Goal: Task Accomplishment & Management: Use online tool/utility

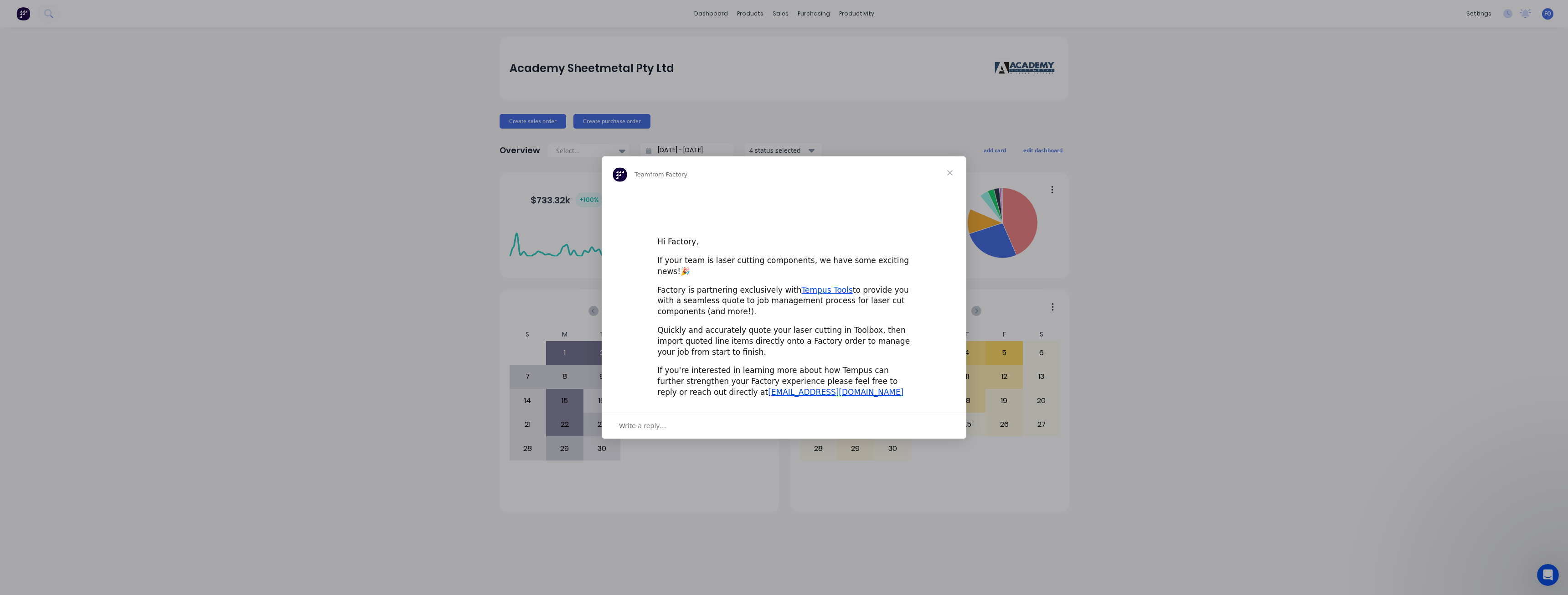
click at [791, 41] on div "Intercom messenger" at bounding box center [784, 298] width 1568 height 595
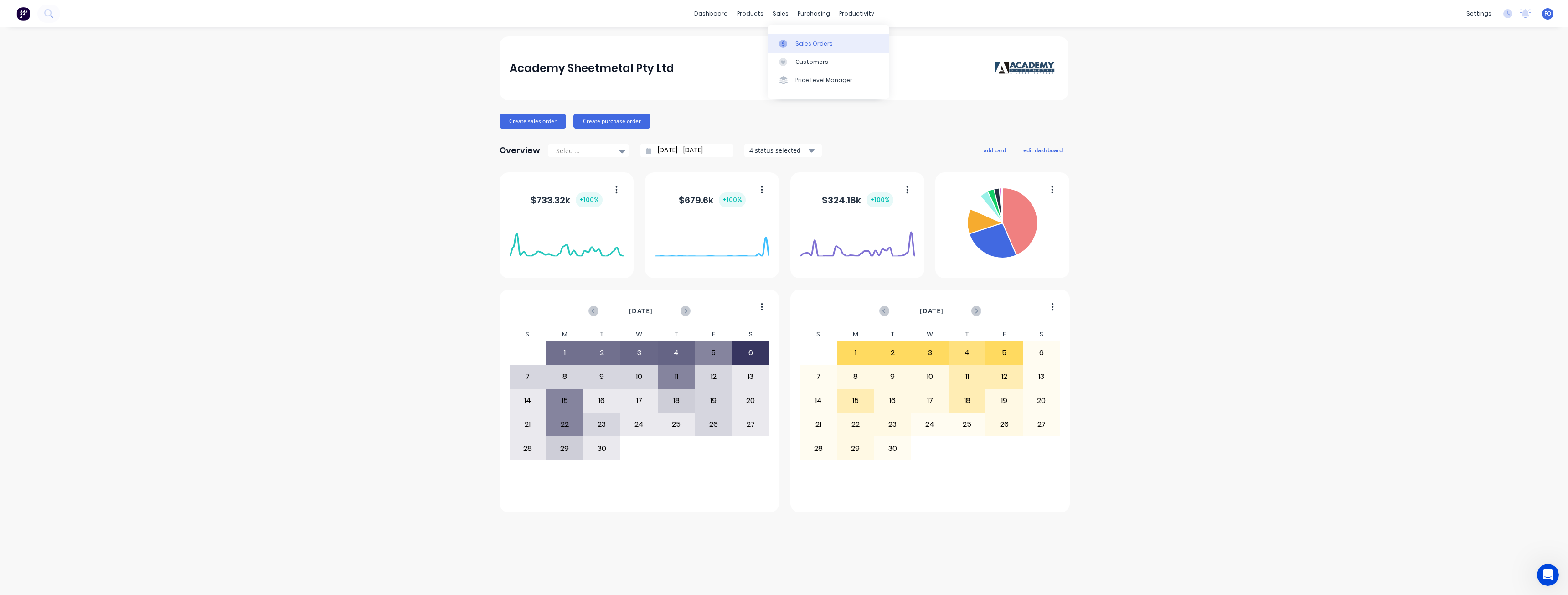
click at [794, 41] on link "Sales Orders" at bounding box center [828, 44] width 121 height 18
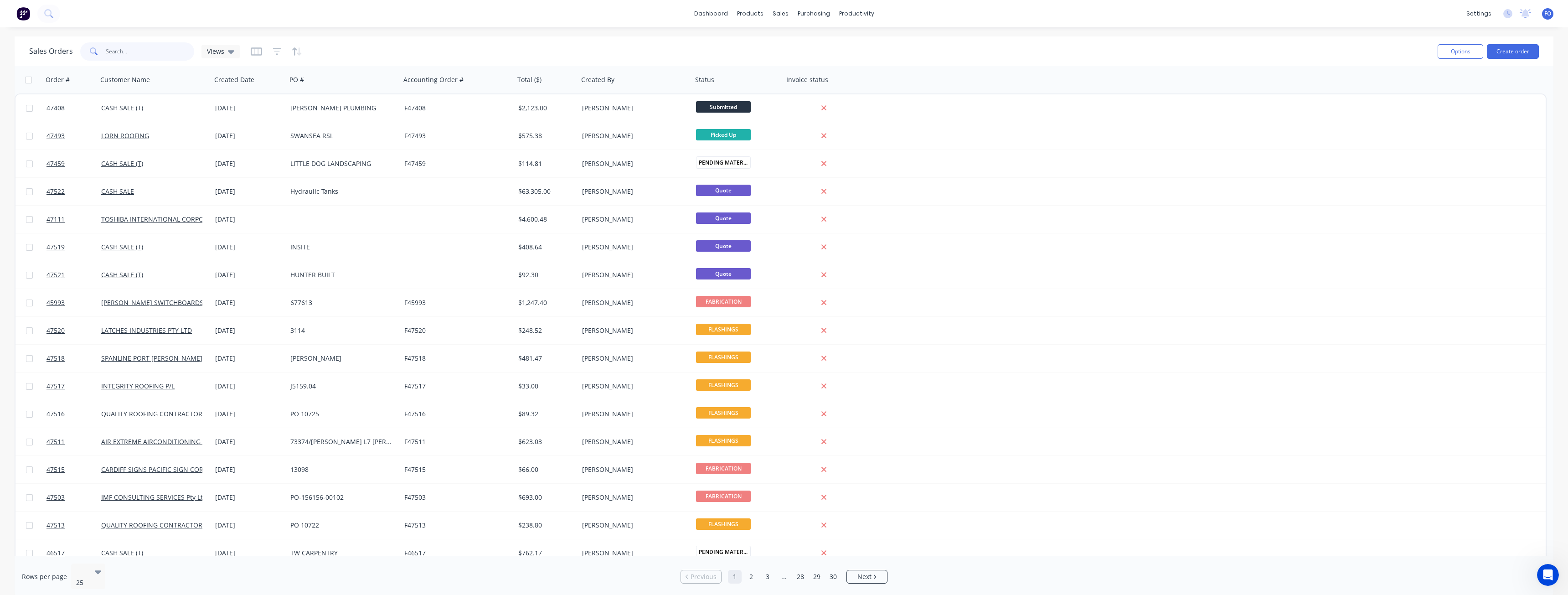
click at [170, 50] on input "text" at bounding box center [150, 51] width 89 height 18
paste input "47513"
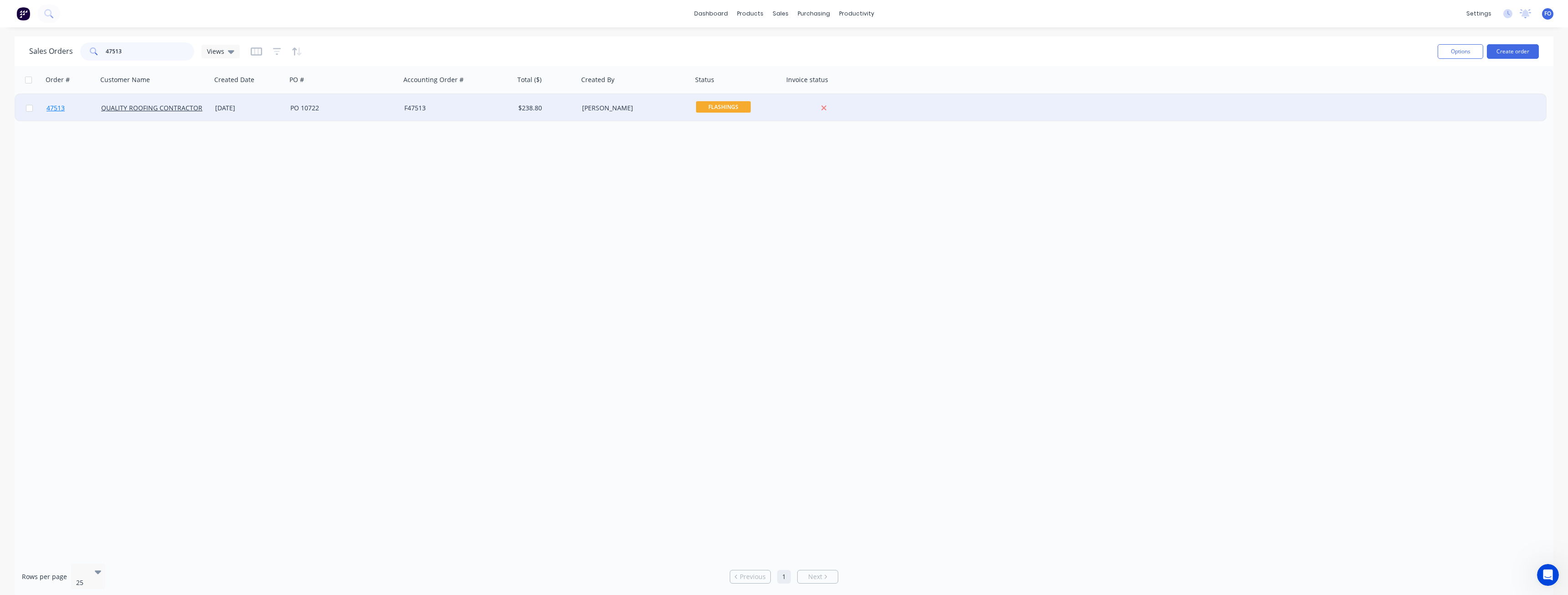
type input "47513"
click at [84, 114] on link "47513" at bounding box center [74, 108] width 55 height 27
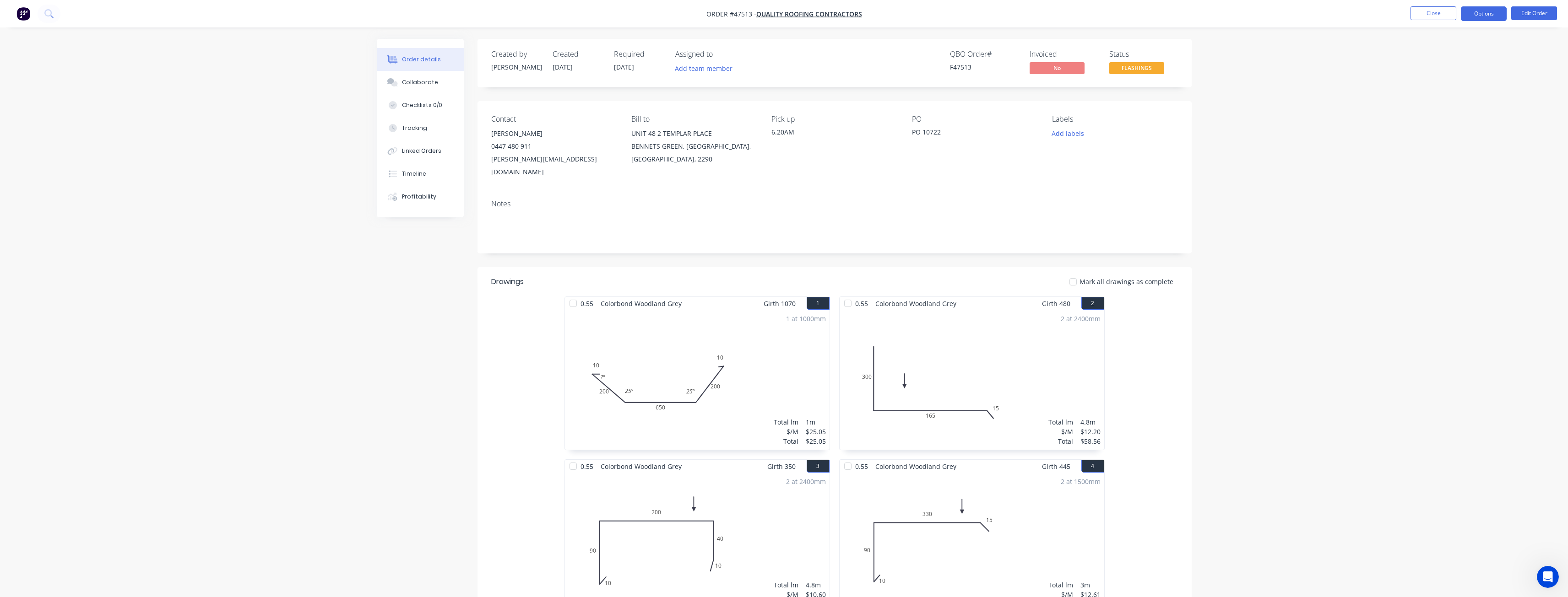
click at [1482, 16] on button "Options" at bounding box center [1484, 13] width 46 height 15
click at [1453, 108] on div "Work Order" at bounding box center [1456, 110] width 84 height 13
click at [1446, 95] on div "Without pricing" at bounding box center [1456, 92] width 84 height 13
click at [1432, 115] on div "Work Order" at bounding box center [1456, 110] width 84 height 13
click at [1438, 88] on div "Without pricing" at bounding box center [1456, 92] width 84 height 13
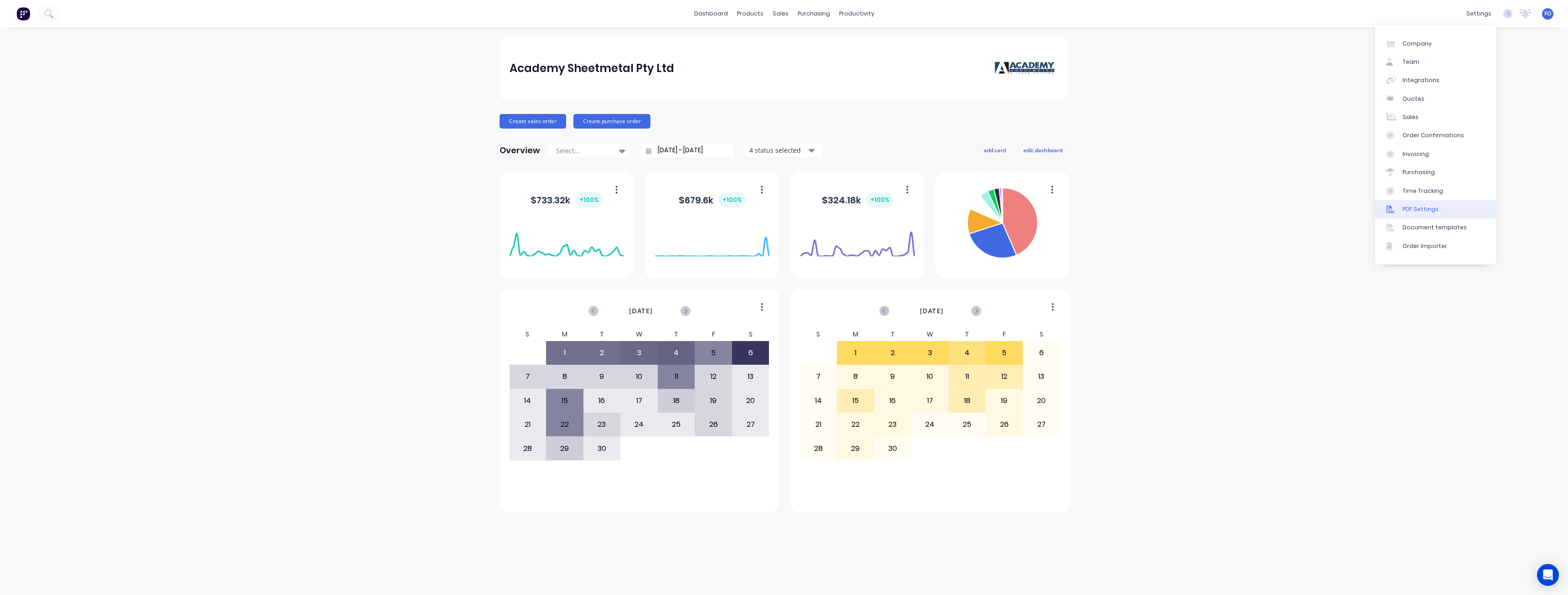
click at [1437, 209] on link "PDF Settings" at bounding box center [1435, 209] width 121 height 18
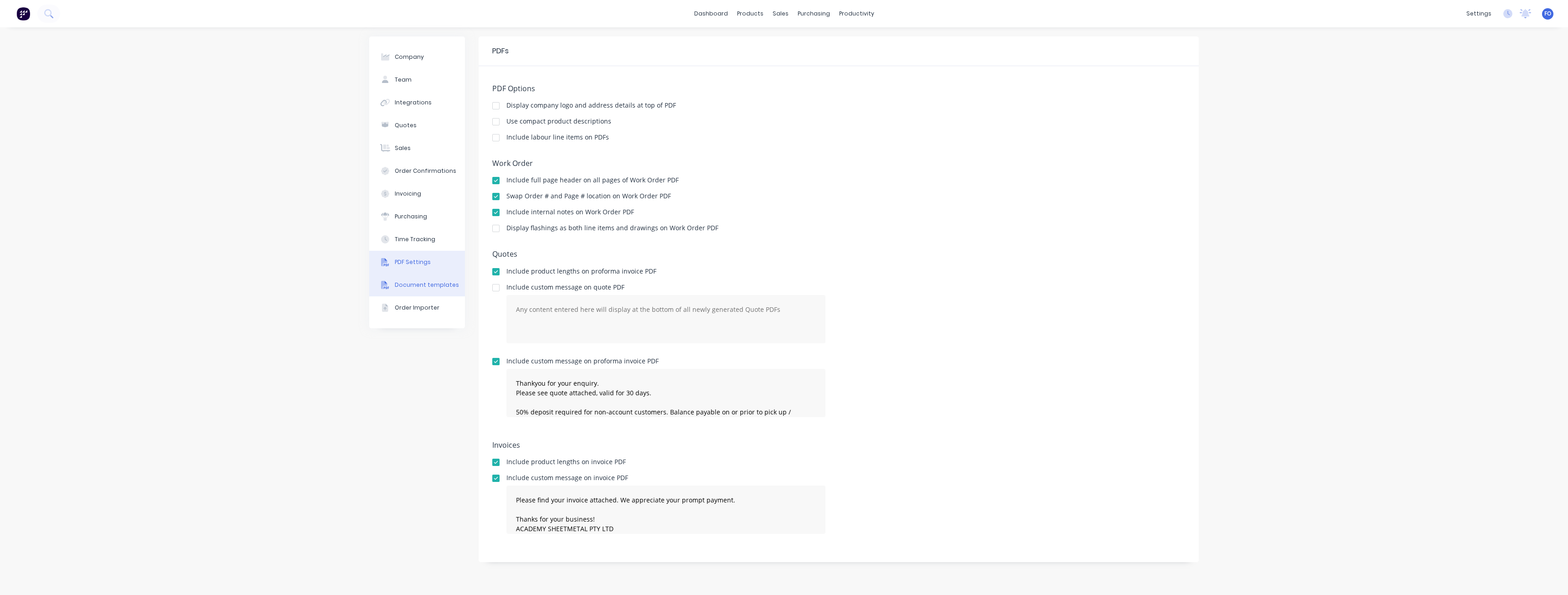
click at [400, 285] on div "Document templates" at bounding box center [426, 285] width 64 height 8
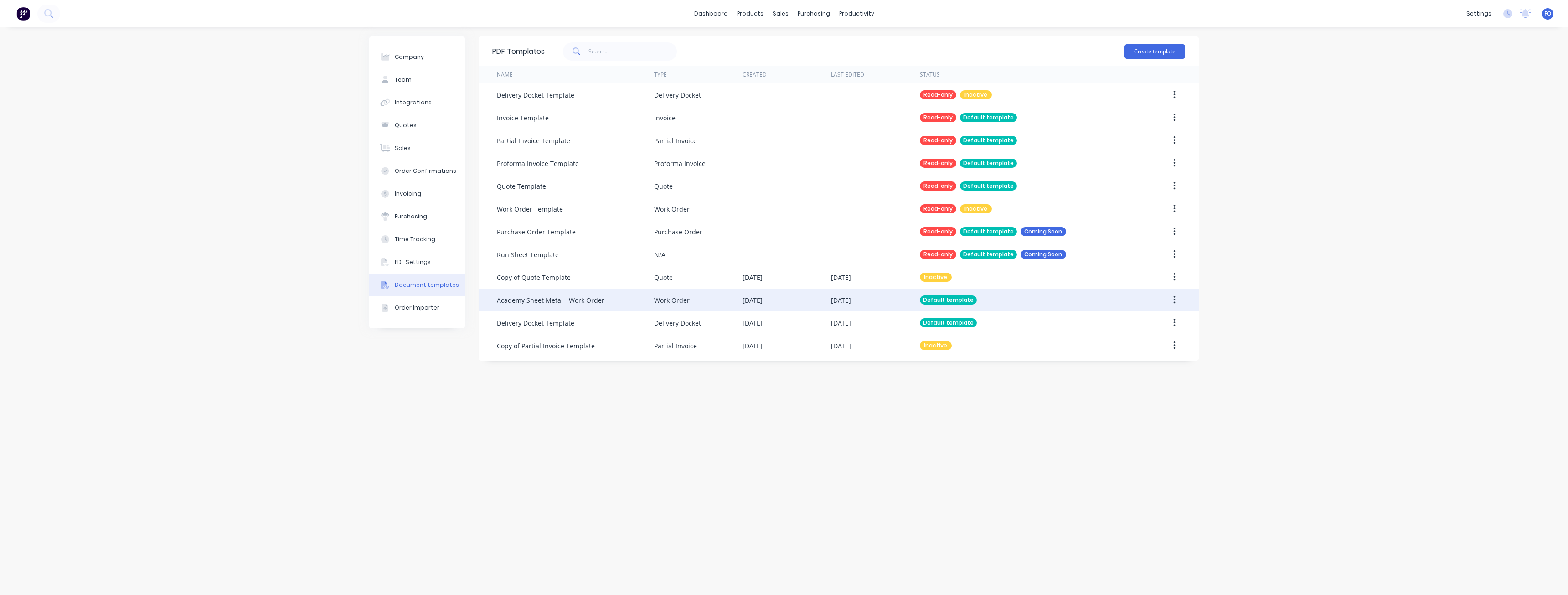
click at [589, 305] on div "Academy Sheet Metal - Work Order" at bounding box center [575, 300] width 157 height 23
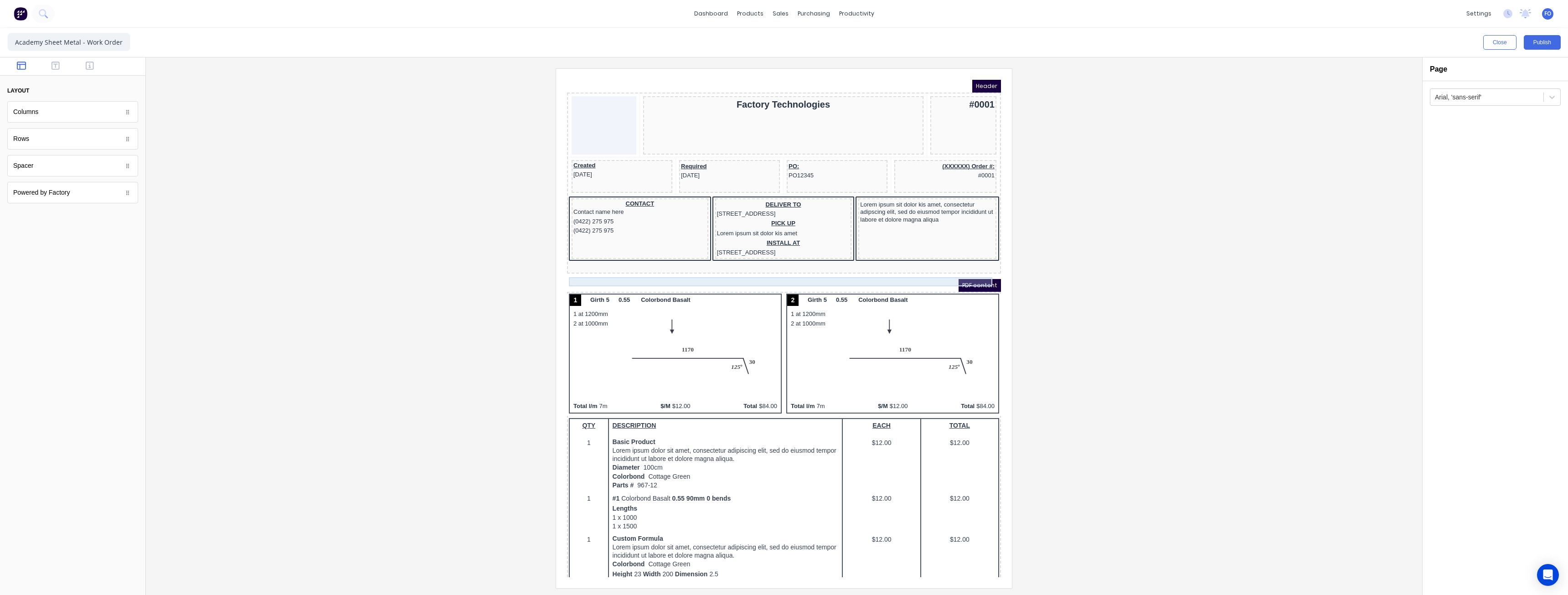
click at [622, 261] on div at bounding box center [773, 256] width 431 height 9
click at [970, 255] on icon "button" at bounding box center [968, 254] width 7 height 7
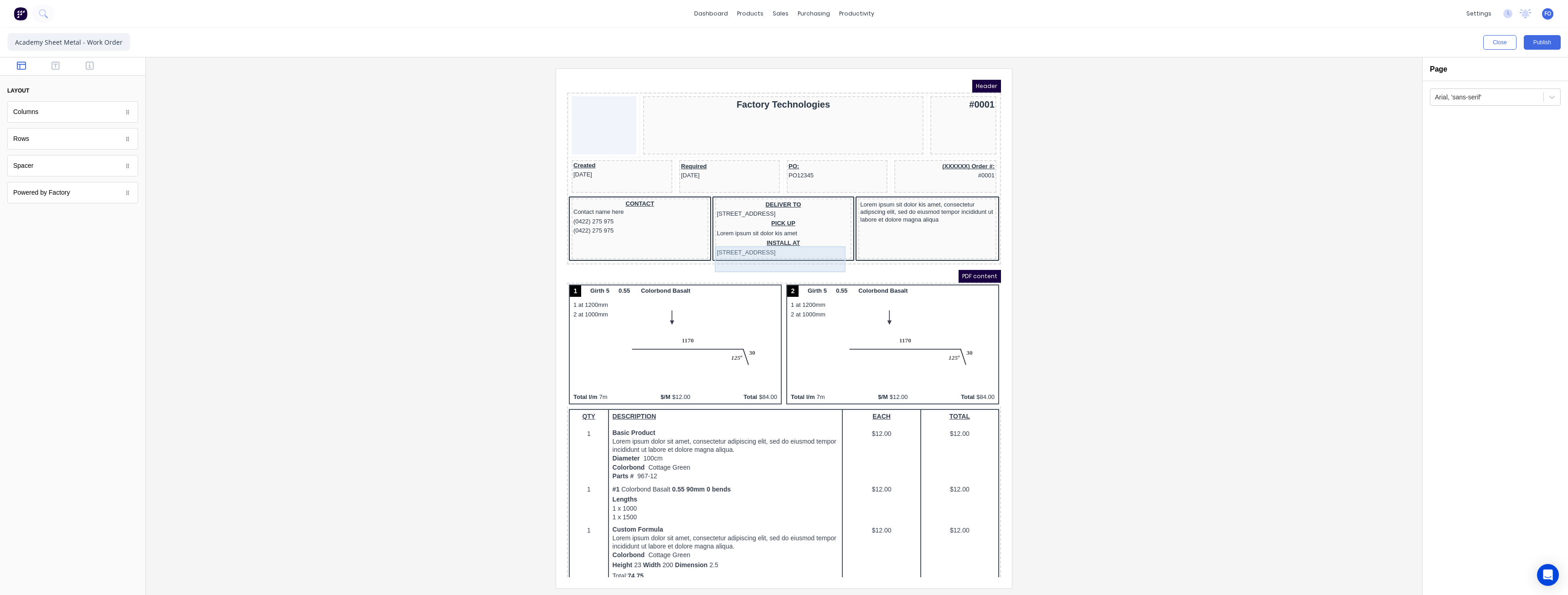
click at [820, 246] on div "INSTALL AT [STREET_ADDRESS]" at bounding box center [772, 237] width 133 height 19
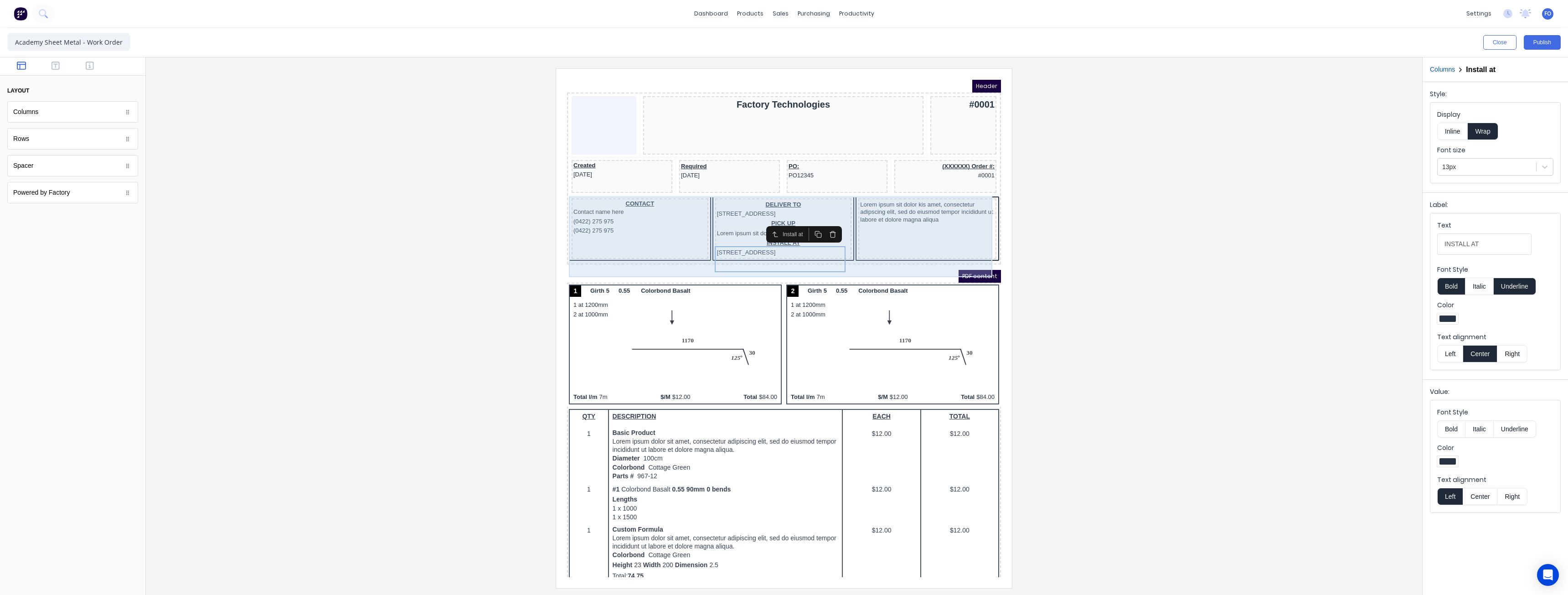
click at [822, 252] on div "CONTACT Contact name here (0422) 275 975 (0422) 275 975 DELIVER TO [STREET_ADDR…" at bounding box center [773, 219] width 431 height 66
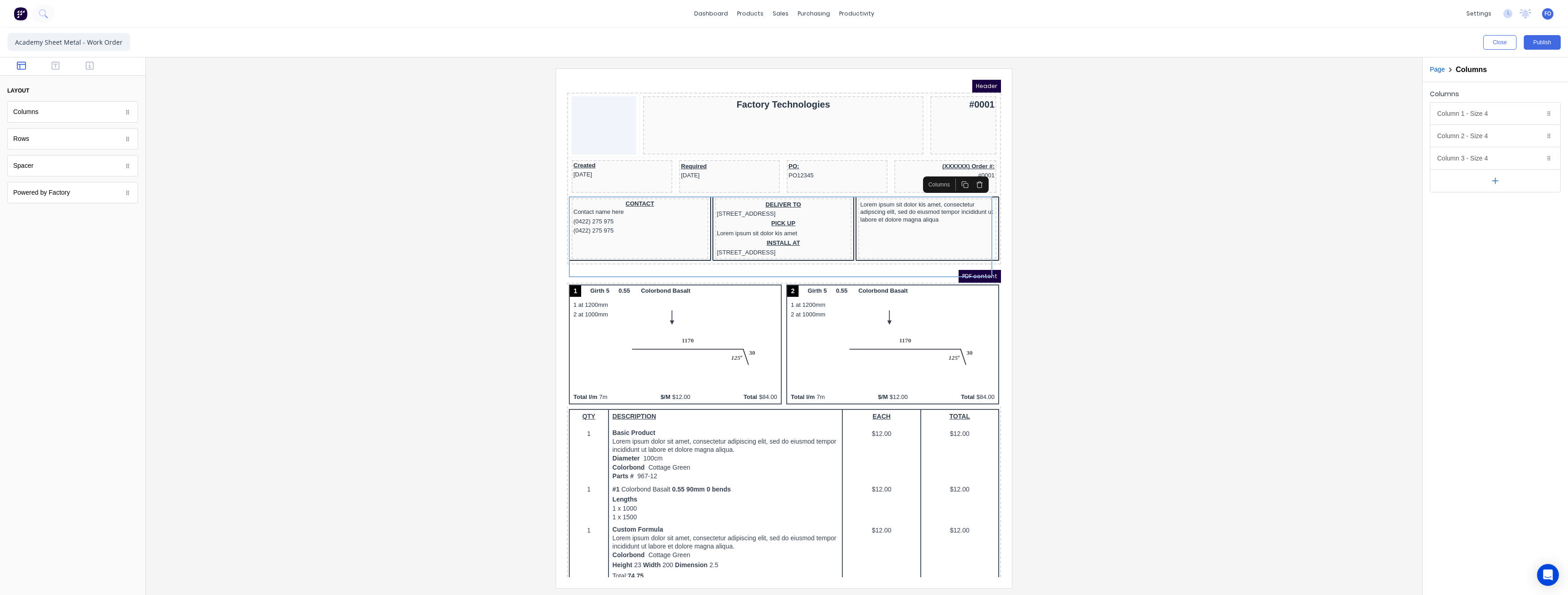
click at [291, 473] on div at bounding box center [784, 328] width 1261 height 520
click at [779, 272] on div "PDF content" at bounding box center [773, 265] width 434 height 13
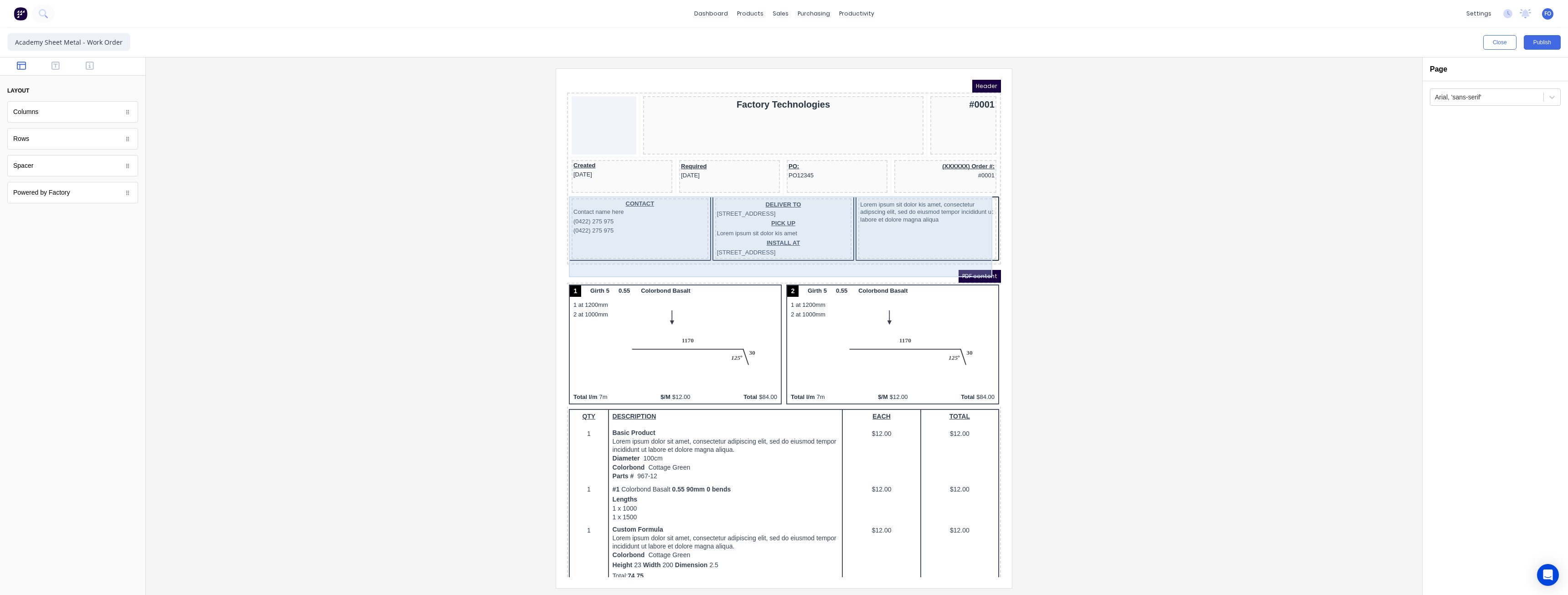
click at [738, 252] on div "CONTACT Contact name here (0422) 275 975 (0422) 275 975 DELIVER TO [STREET_ADDR…" at bounding box center [773, 219] width 431 height 66
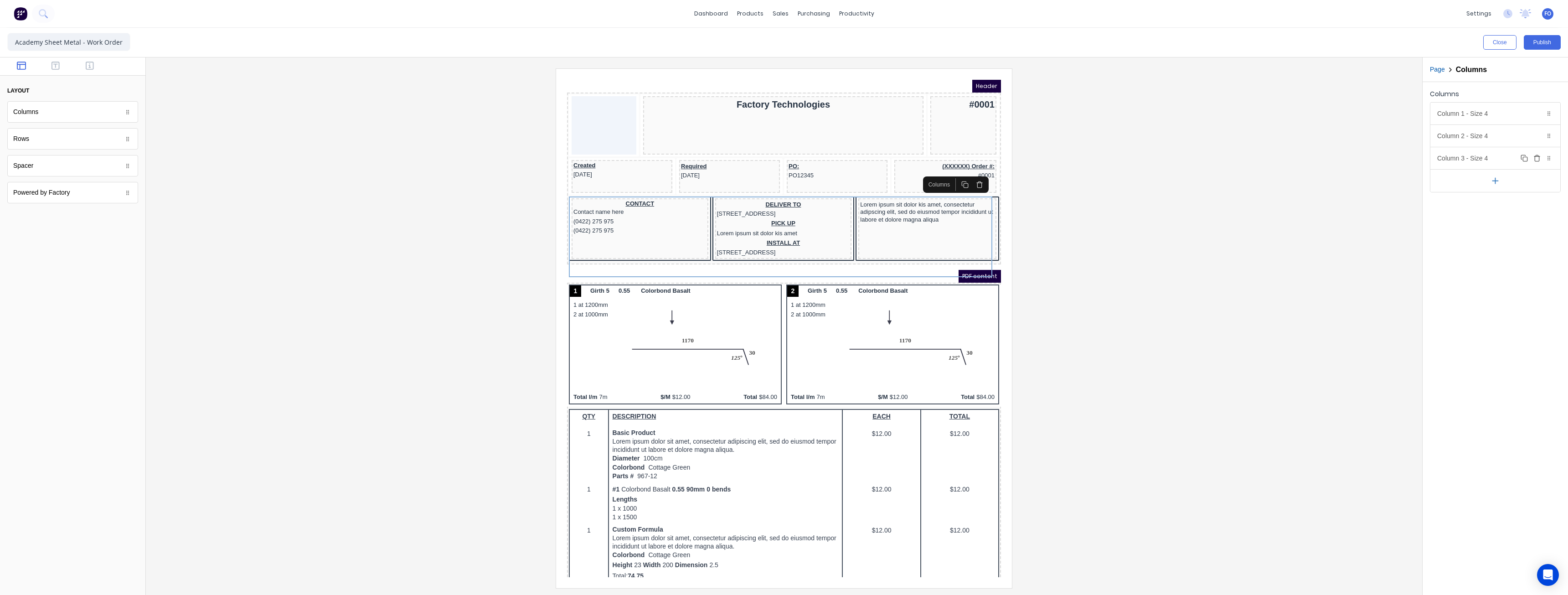
click at [1474, 161] on div "Column 3 - Size 4 Duplicate Delete" at bounding box center [1495, 158] width 130 height 22
click at [1476, 160] on div "Column 3 - Size 4 Duplicate Delete" at bounding box center [1495, 158] width 130 height 22
click at [789, 272] on div "PDF content" at bounding box center [773, 265] width 434 height 13
click at [1541, 41] on button "Publish" at bounding box center [1542, 42] width 37 height 15
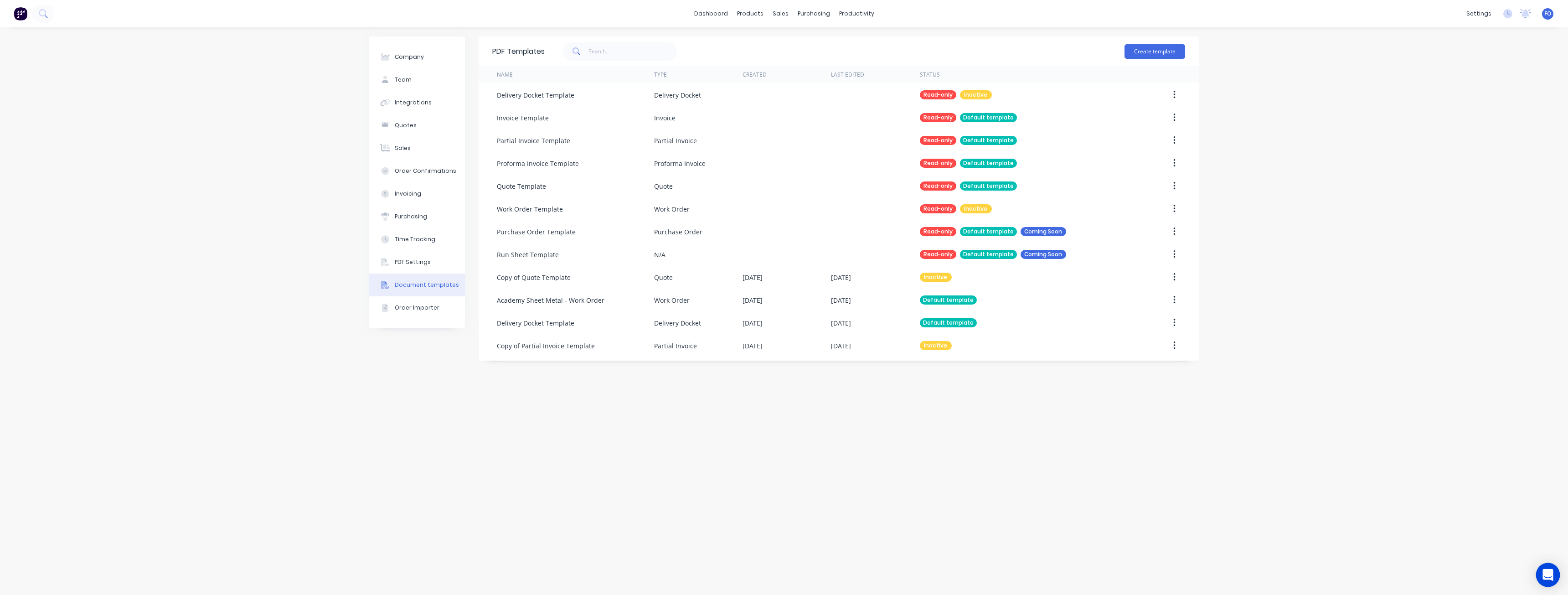
click at [1546, 570] on icon "Open Intercom Messenger" at bounding box center [1548, 575] width 12 height 12
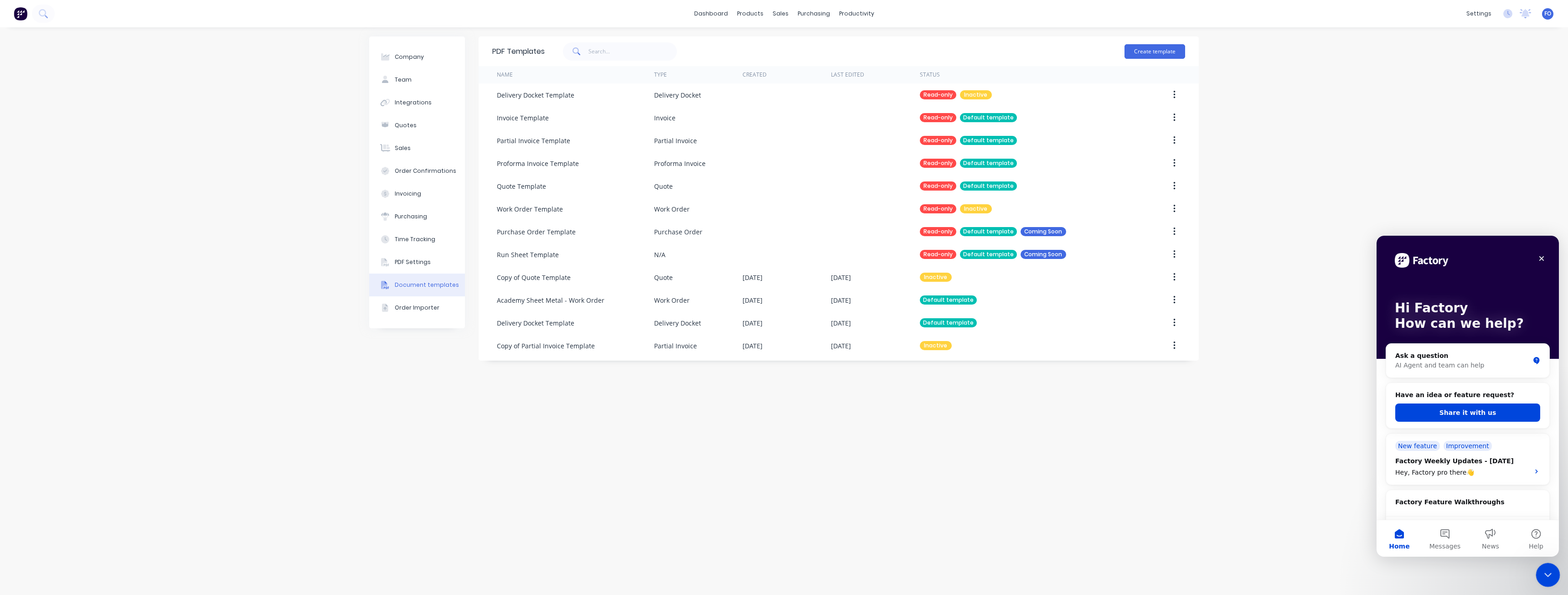
click at [1537, 574] on div "Close Intercom Messenger" at bounding box center [1546, 573] width 22 height 22
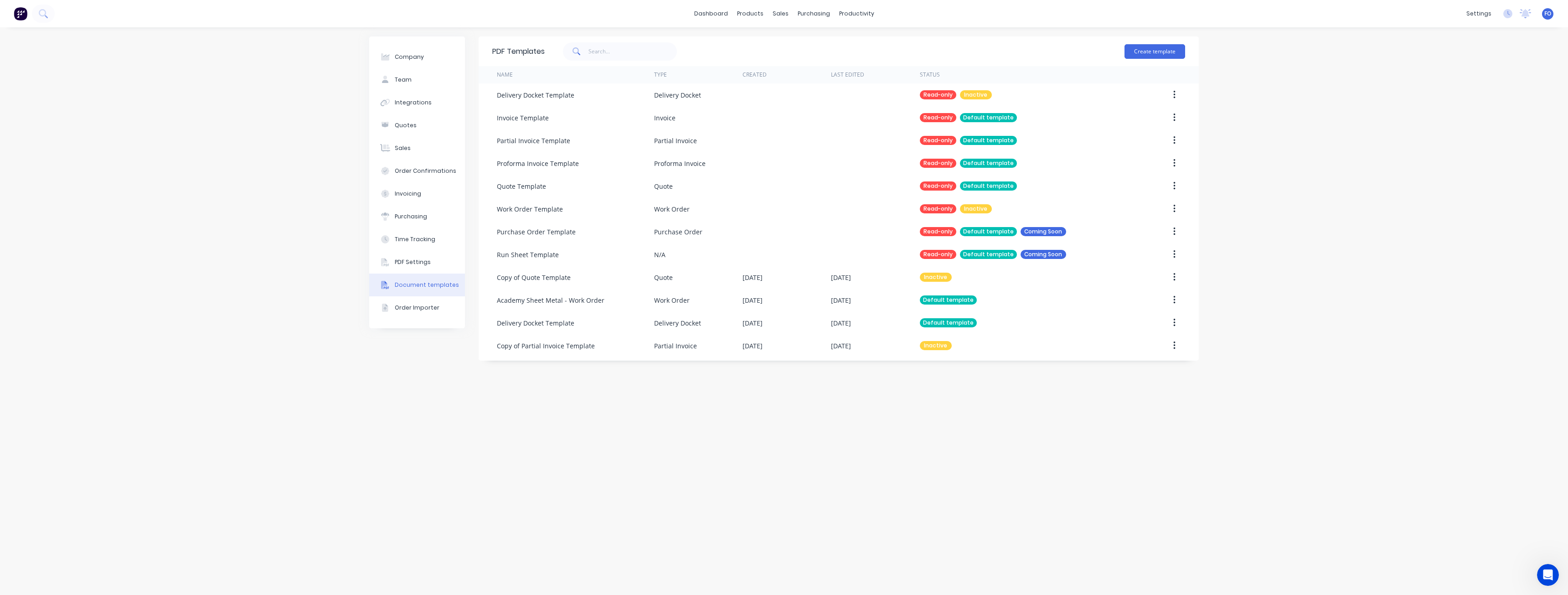
click at [268, 397] on div "Company Team Integrations Quotes Sales Order Confirmations Invoicing Purchasing…" at bounding box center [784, 311] width 1568 height 568
drag, startPoint x: 286, startPoint y: 384, endPoint x: 282, endPoint y: 380, distance: 5.7
click at [286, 384] on div "Company Team Integrations Quotes Sales Order Confirmations Invoicing Purchasing…" at bounding box center [784, 311] width 1568 height 568
